Goal: Task Accomplishment & Management: Manage account settings

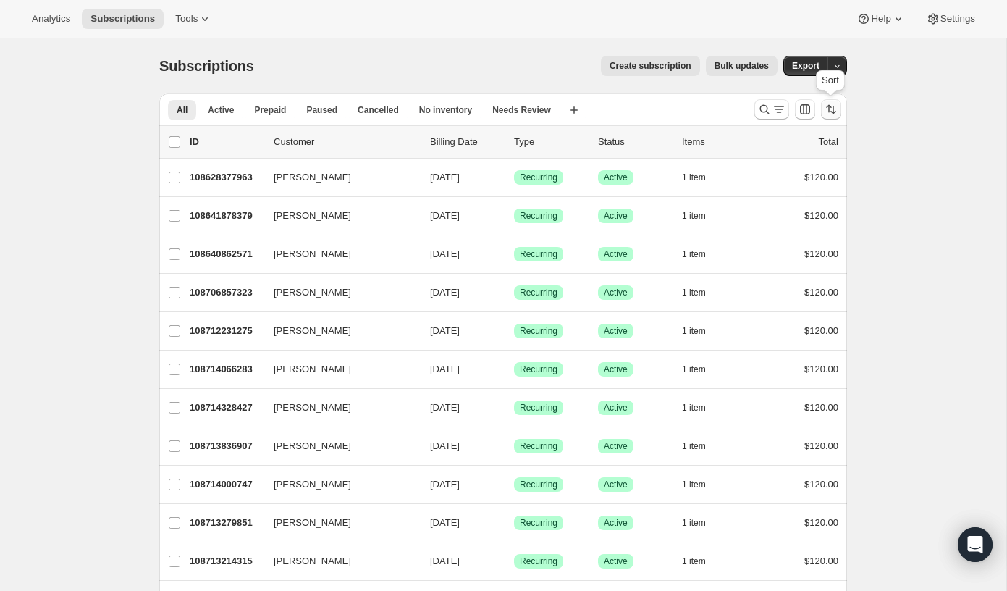
click at [839, 114] on button "Sort the results" at bounding box center [831, 109] width 20 height 20
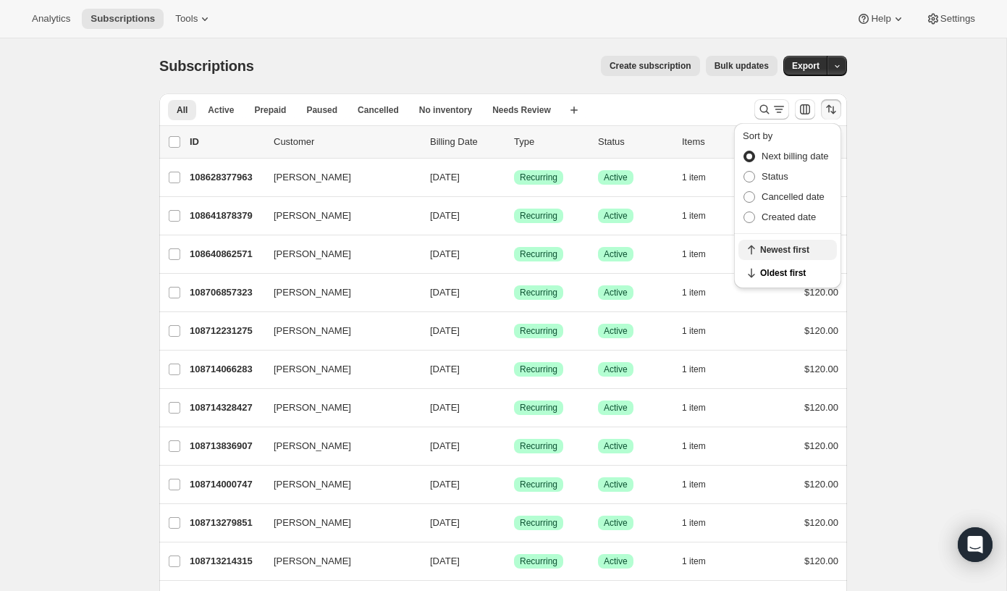
click at [753, 244] on icon "button" at bounding box center [751, 250] width 14 height 14
click at [749, 210] on label "Created date" at bounding box center [779, 217] width 73 height 20
click at [744, 211] on input "Created date" at bounding box center [744, 211] width 1 height 1
radio input "true"
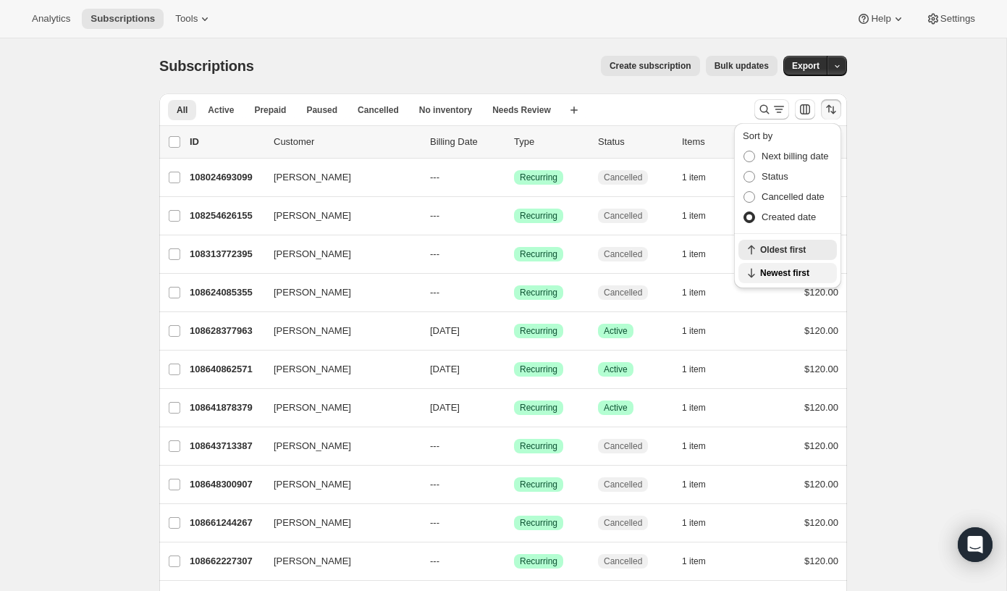
click at [774, 267] on span "Newest first" at bounding box center [794, 273] width 68 height 12
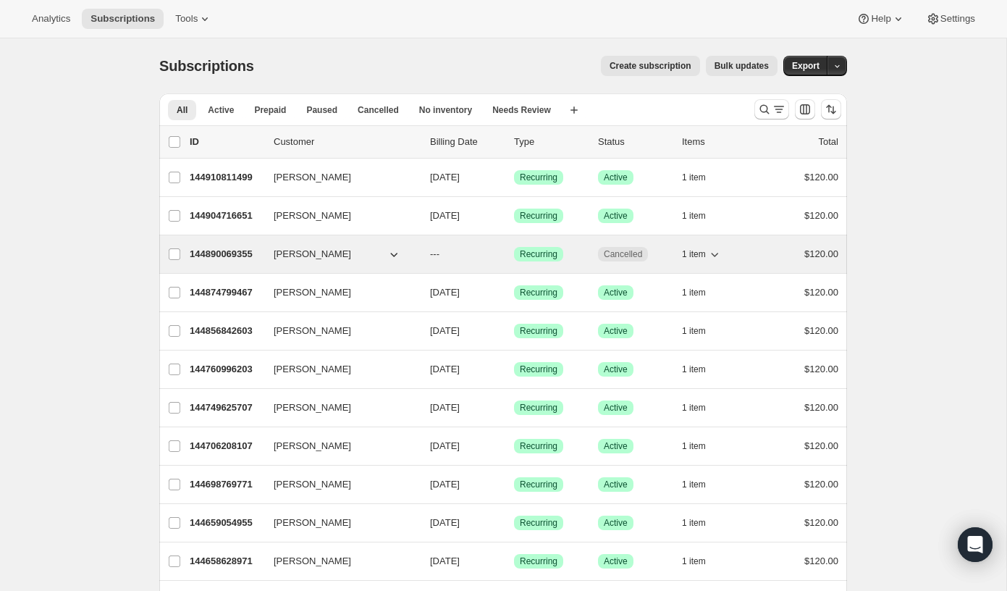
click at [256, 247] on p "144890069355" at bounding box center [226, 254] width 72 height 14
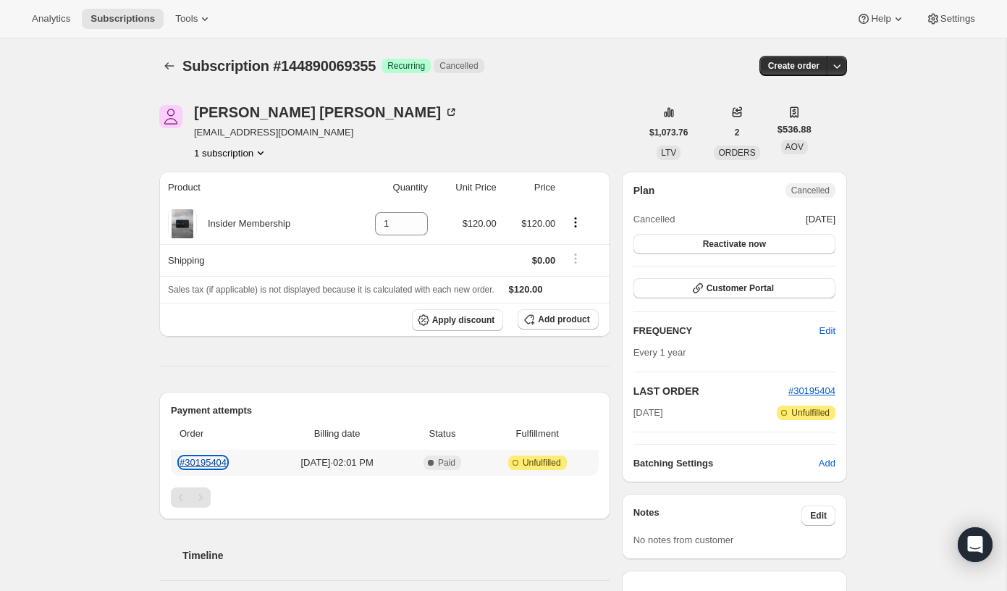
click at [210, 461] on link "#30195404" at bounding box center [203, 462] width 47 height 11
drag, startPoint x: 298, startPoint y: 134, endPoint x: 193, endPoint y: 133, distance: 105.7
click at [193, 133] on div "Feng Chen botoxmn@hotmail.com 1 subscription" at bounding box center [400, 132] width 482 height 55
copy span "[EMAIL_ADDRESS][DOMAIN_NAME]"
